Goal: Task Accomplishment & Management: Manage account settings

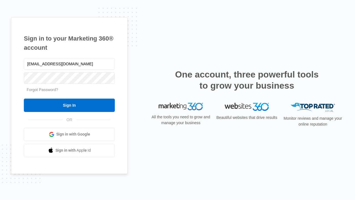
type input "[EMAIL_ADDRESS][DOMAIN_NAME]"
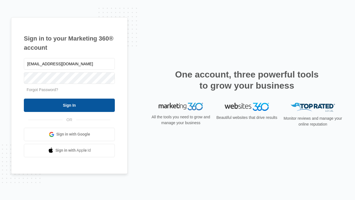
click at [69, 105] on input "Sign In" at bounding box center [69, 105] width 91 height 13
